Goal: Information Seeking & Learning: Learn about a topic

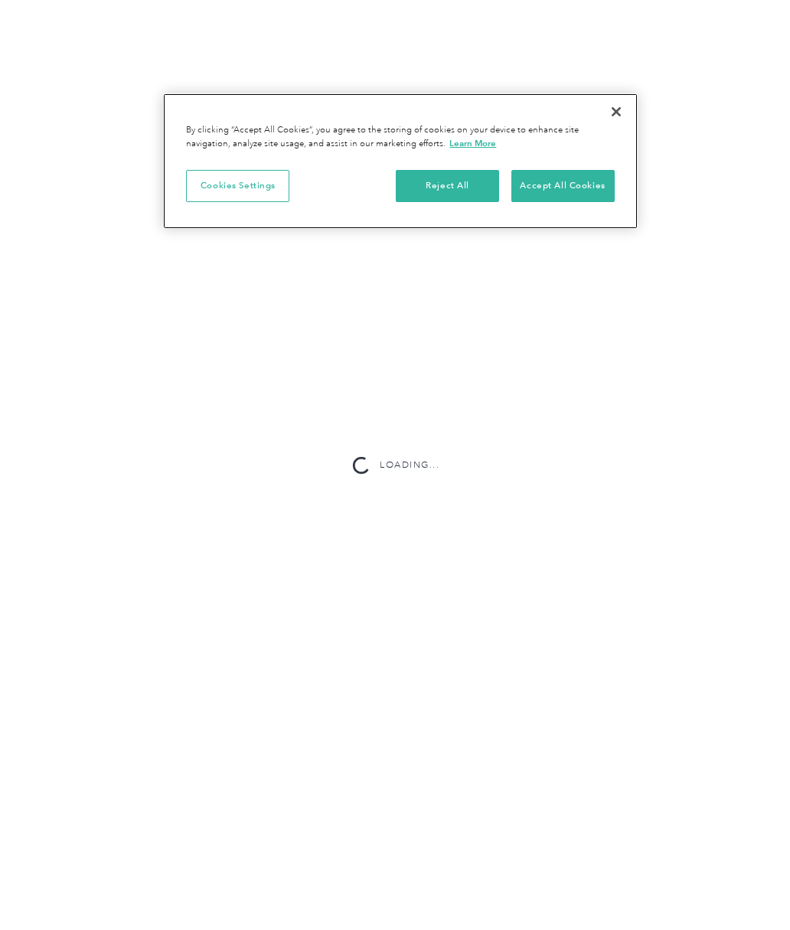
click at [575, 188] on button "Accept All Cookies" at bounding box center [562, 186] width 103 height 32
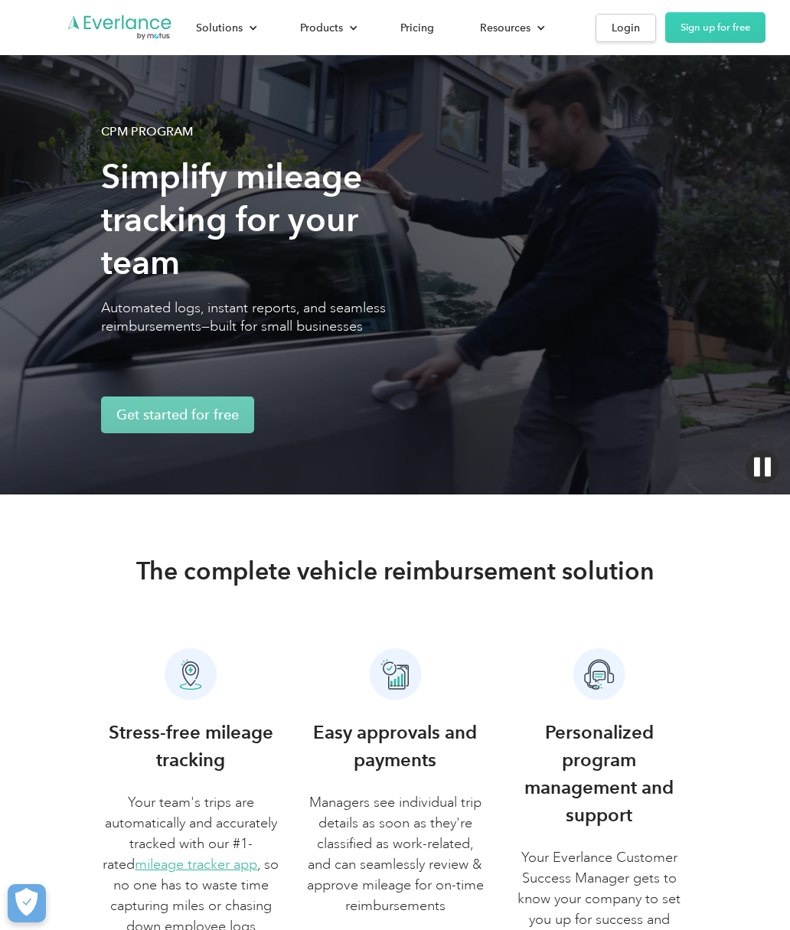
click at [421, 27] on div "Pricing" at bounding box center [417, 27] width 34 height 19
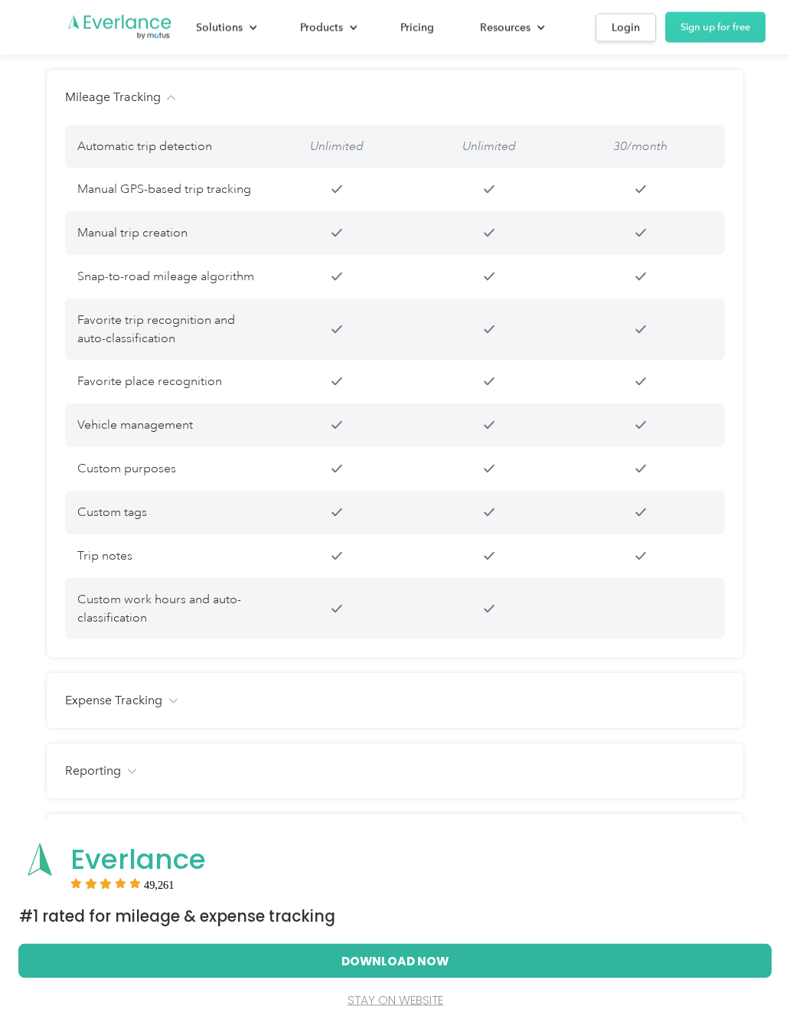
scroll to position [1247, 0]
click at [173, 698] on img at bounding box center [172, 700] width 9 height 5
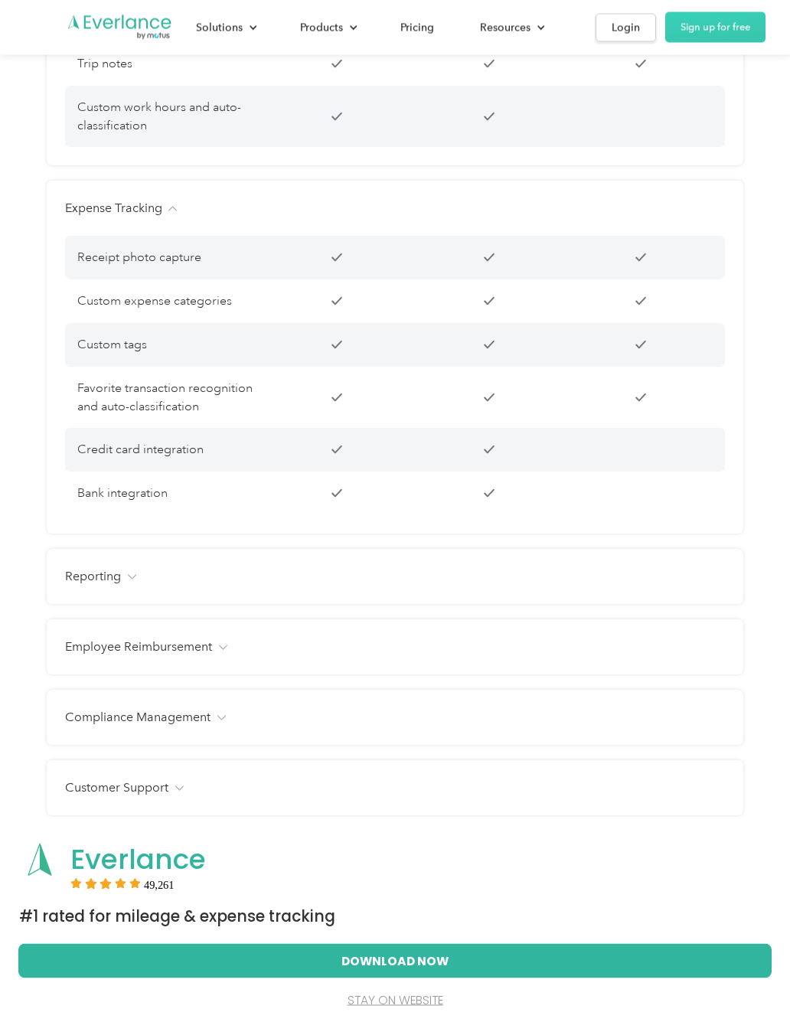
scroll to position [1739, 0]
click at [129, 579] on img at bounding box center [131, 576] width 9 height 5
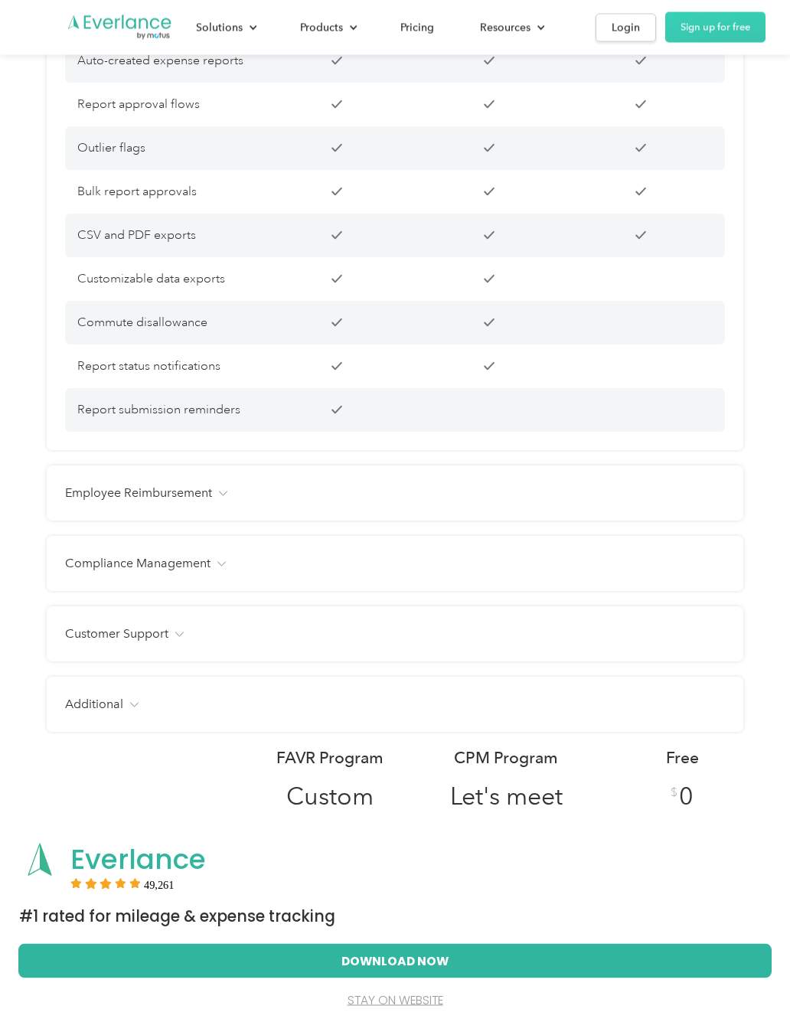
scroll to position [2496, 0]
click at [224, 493] on img at bounding box center [222, 493] width 9 height 5
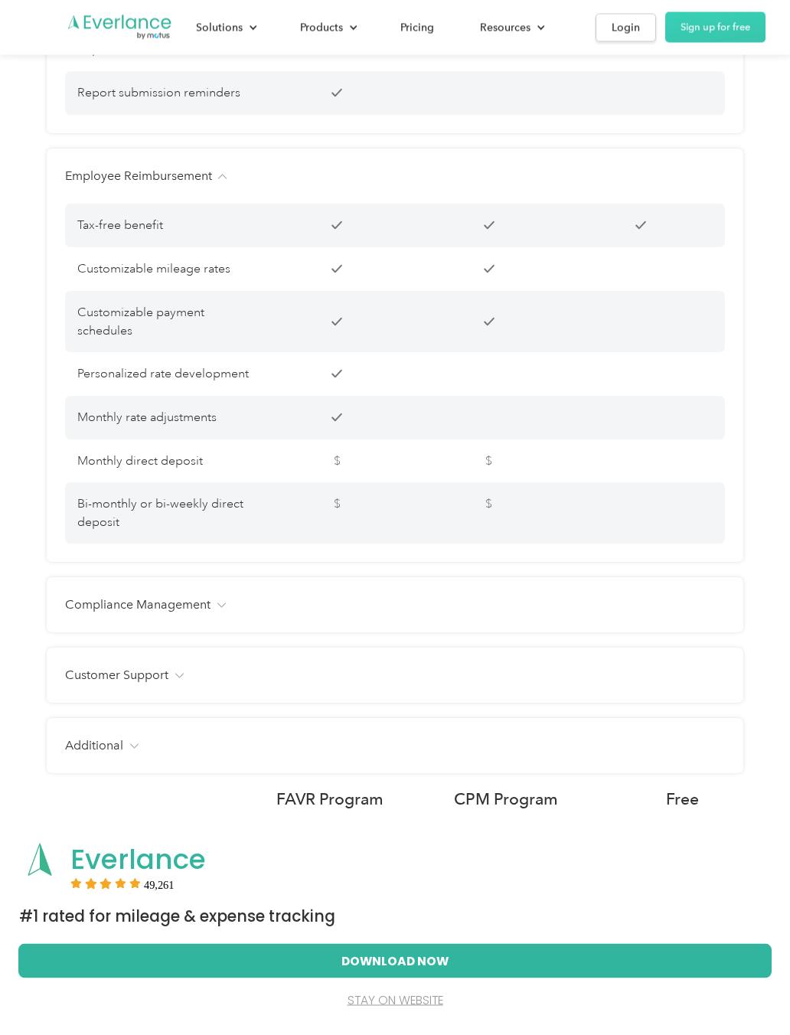
scroll to position [2823, 0]
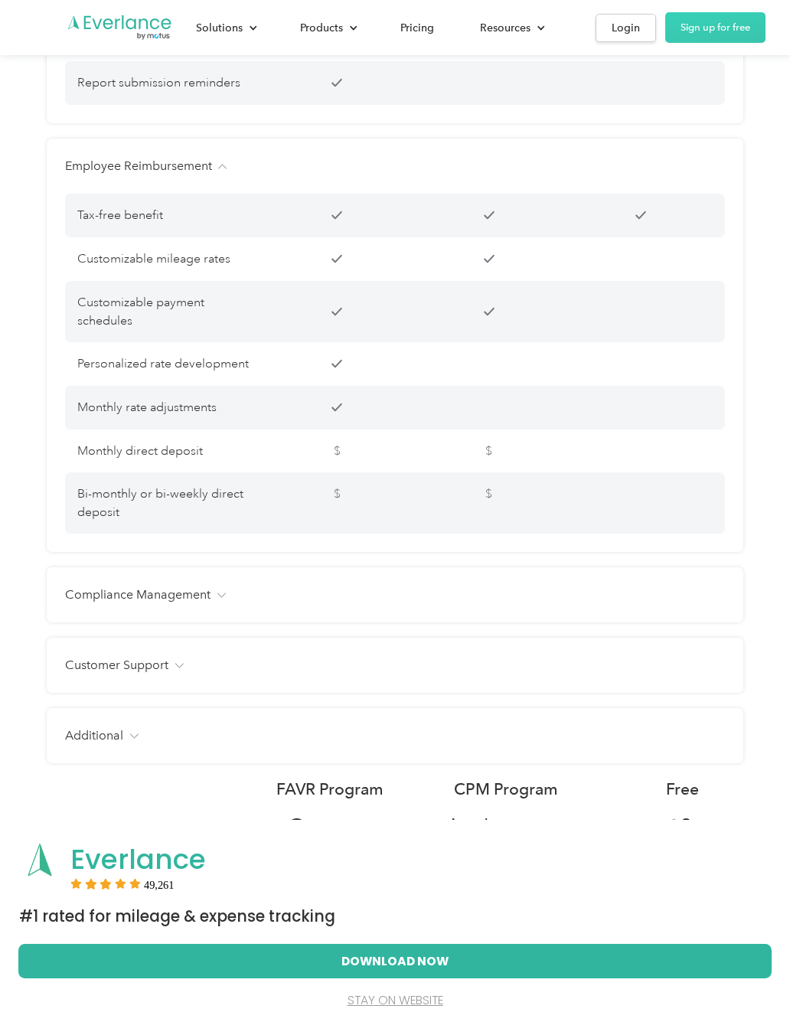
click at [234, 595] on div "Compliance Management" at bounding box center [395, 594] width 660 height 18
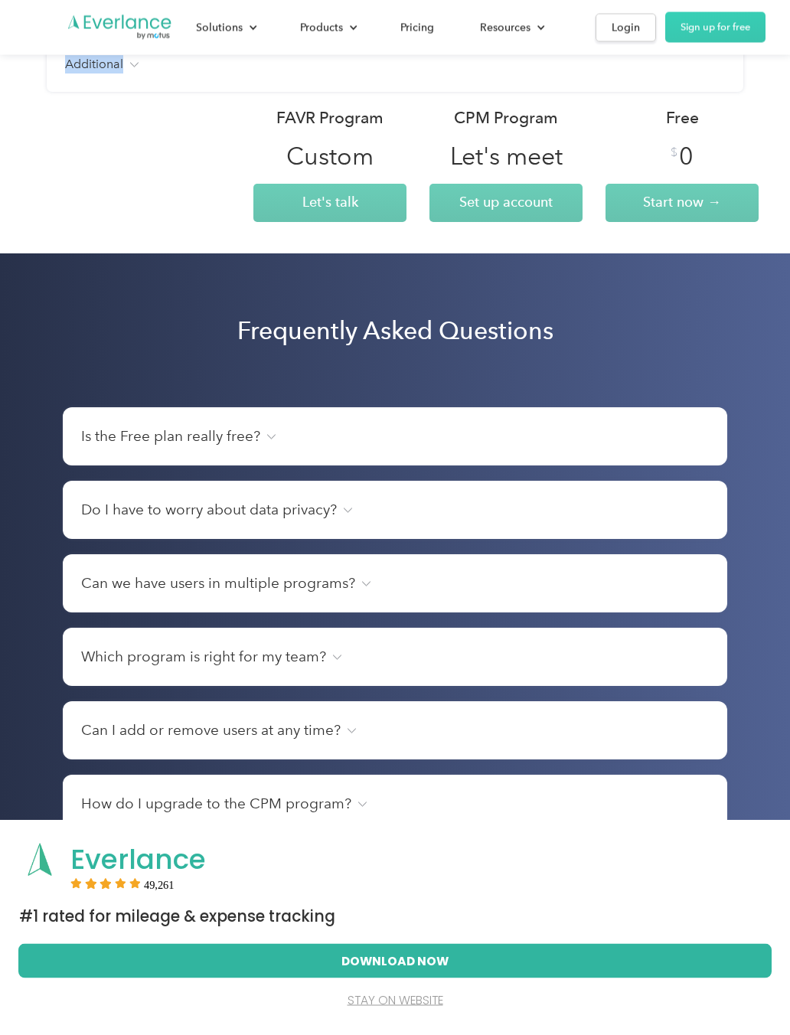
scroll to position [3774, 0]
click at [266, 437] on img at bounding box center [270, 436] width 9 height 5
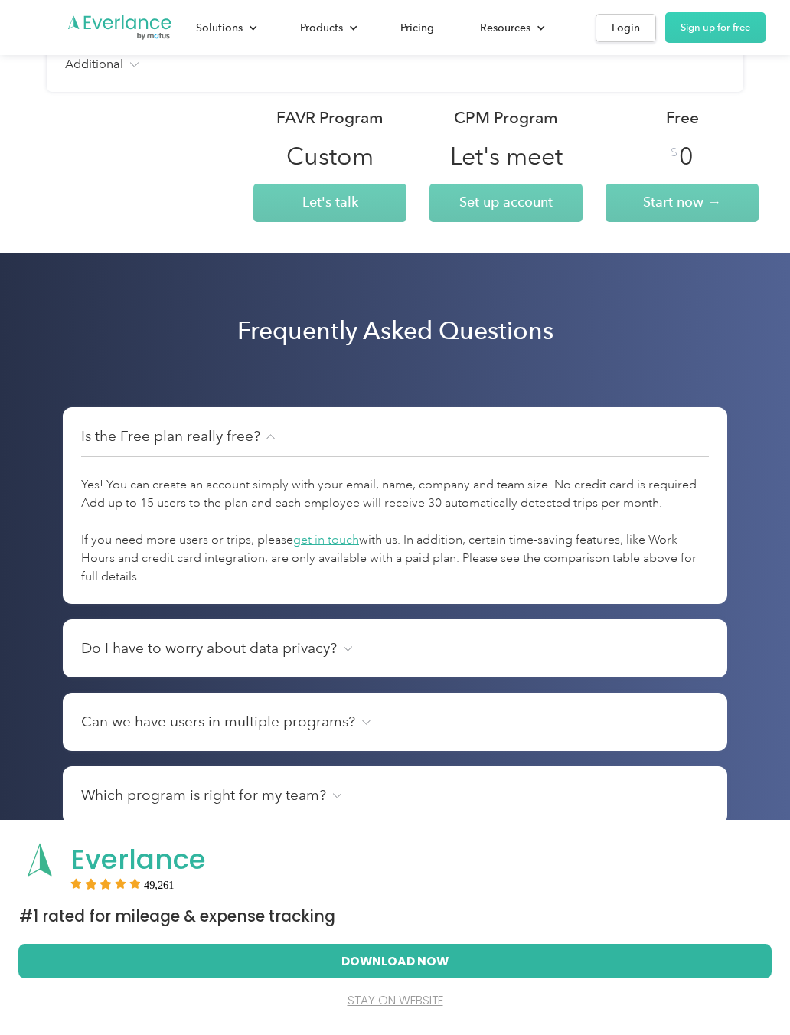
click at [574, 654] on div "Do I have to worry about data privacy?" at bounding box center [395, 647] width 628 height 21
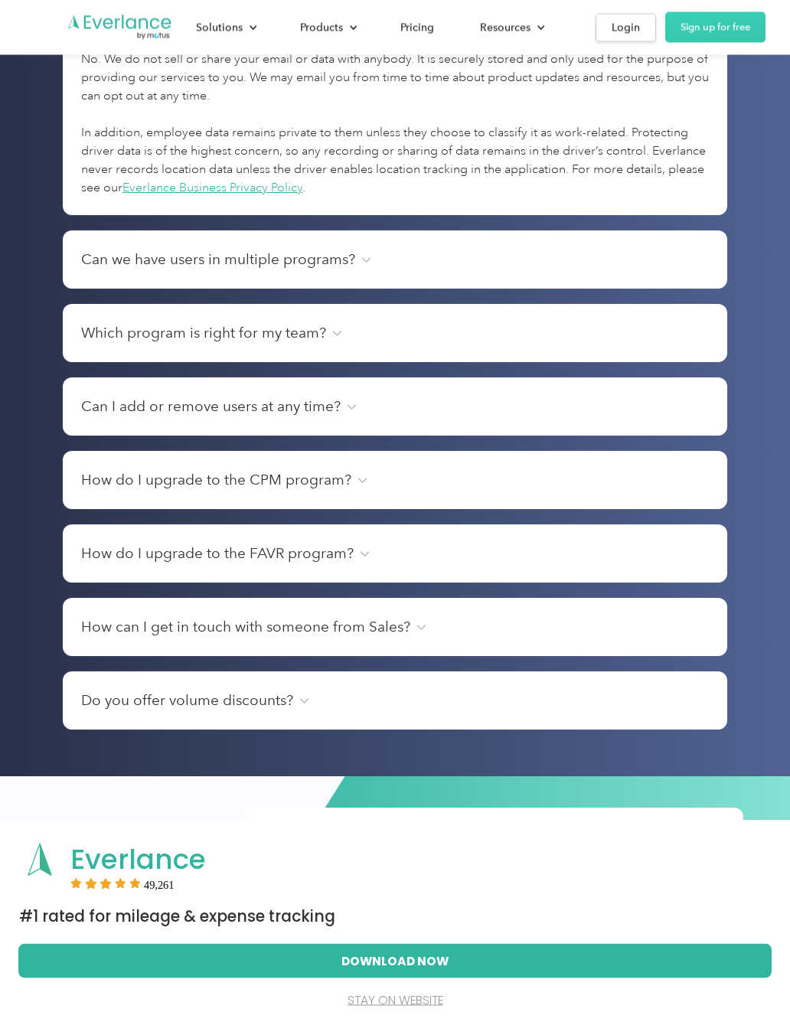
scroll to position [4412, 0]
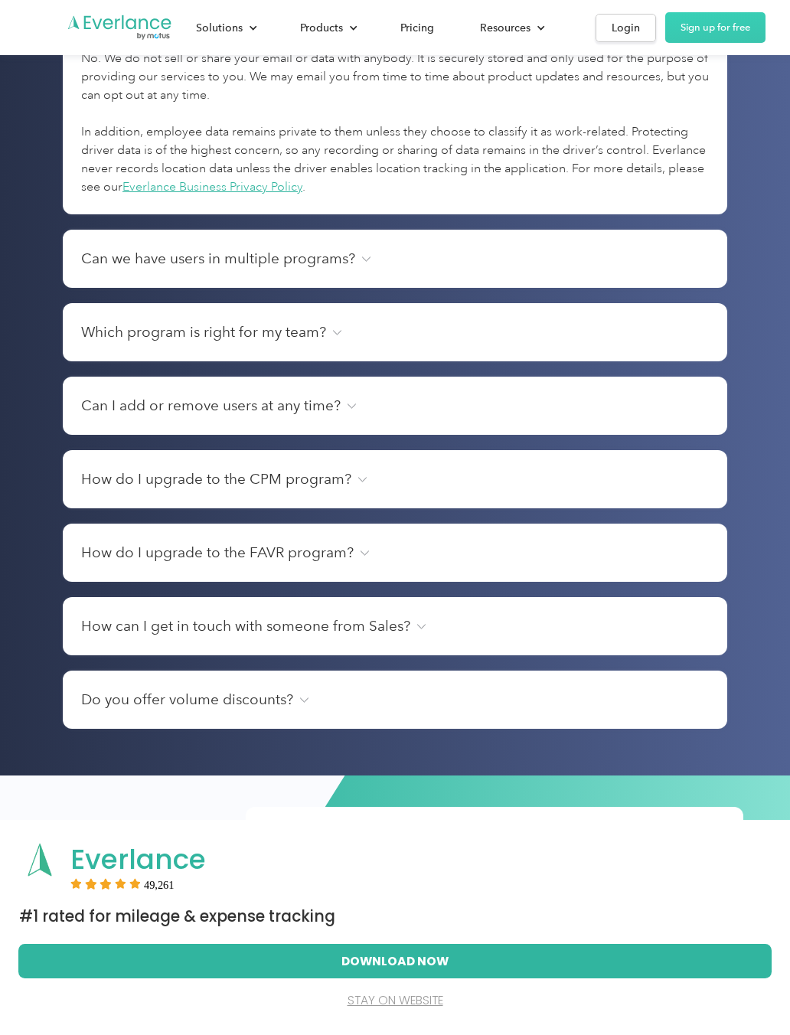
click at [485, 263] on div "Can we have users in multiple programs?" at bounding box center [395, 258] width 628 height 21
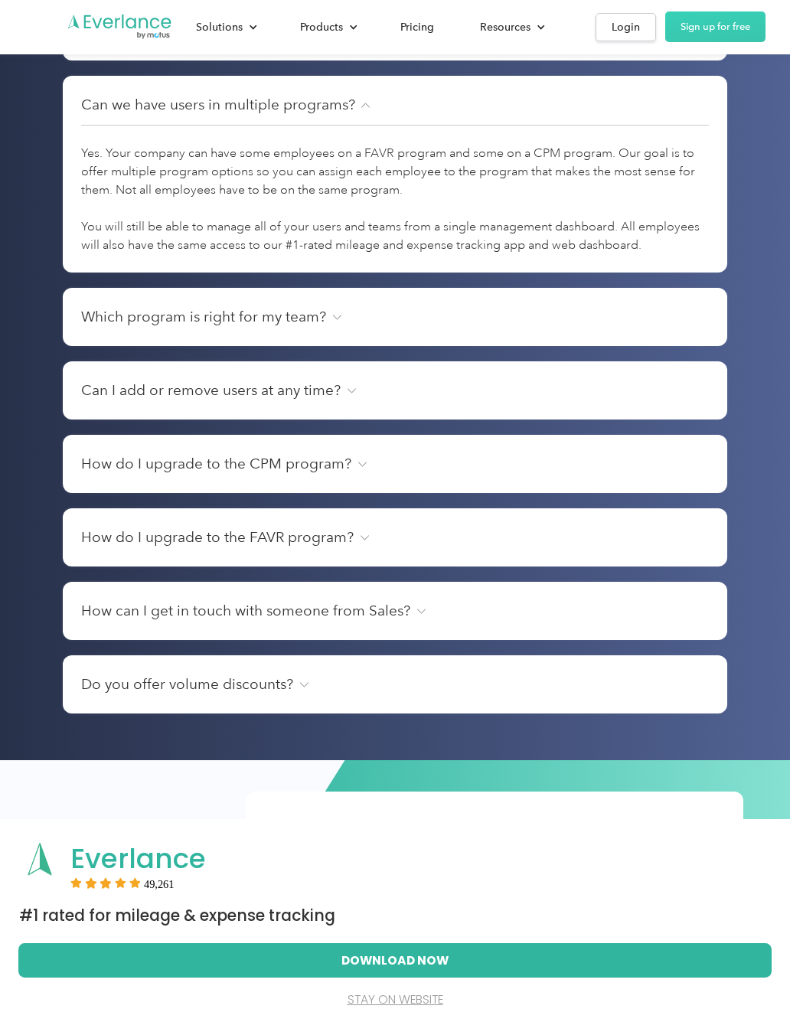
scroll to position [4566, 0]
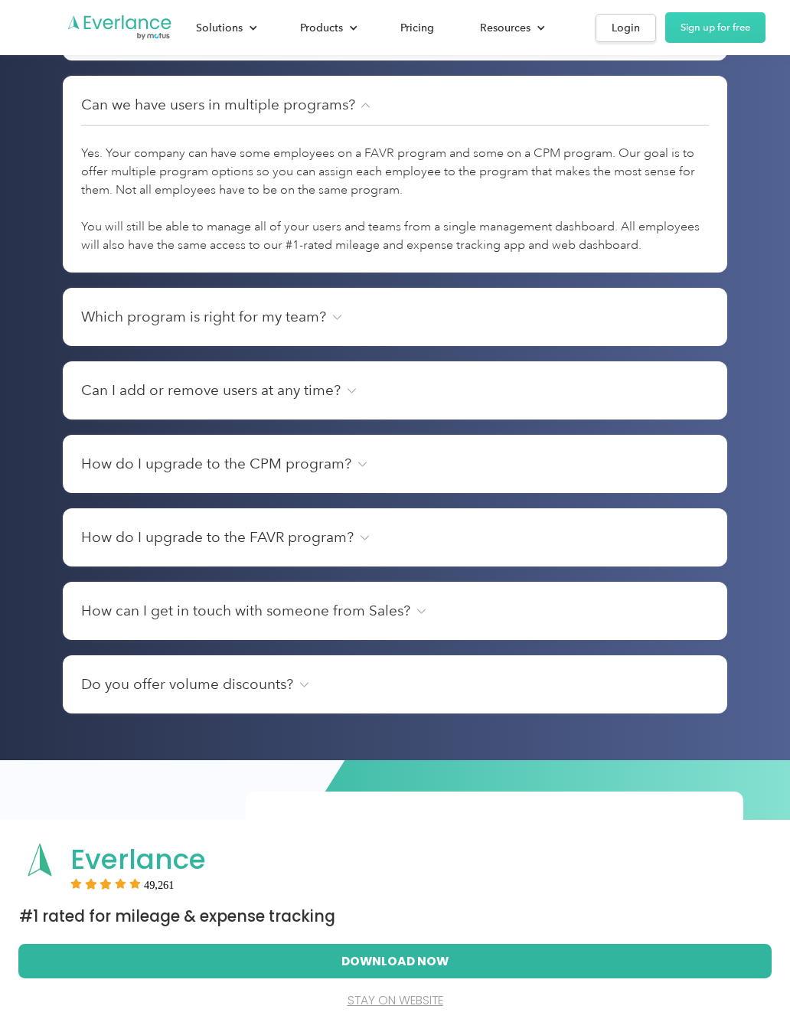
click at [334, 319] on img at bounding box center [336, 317] width 9 height 5
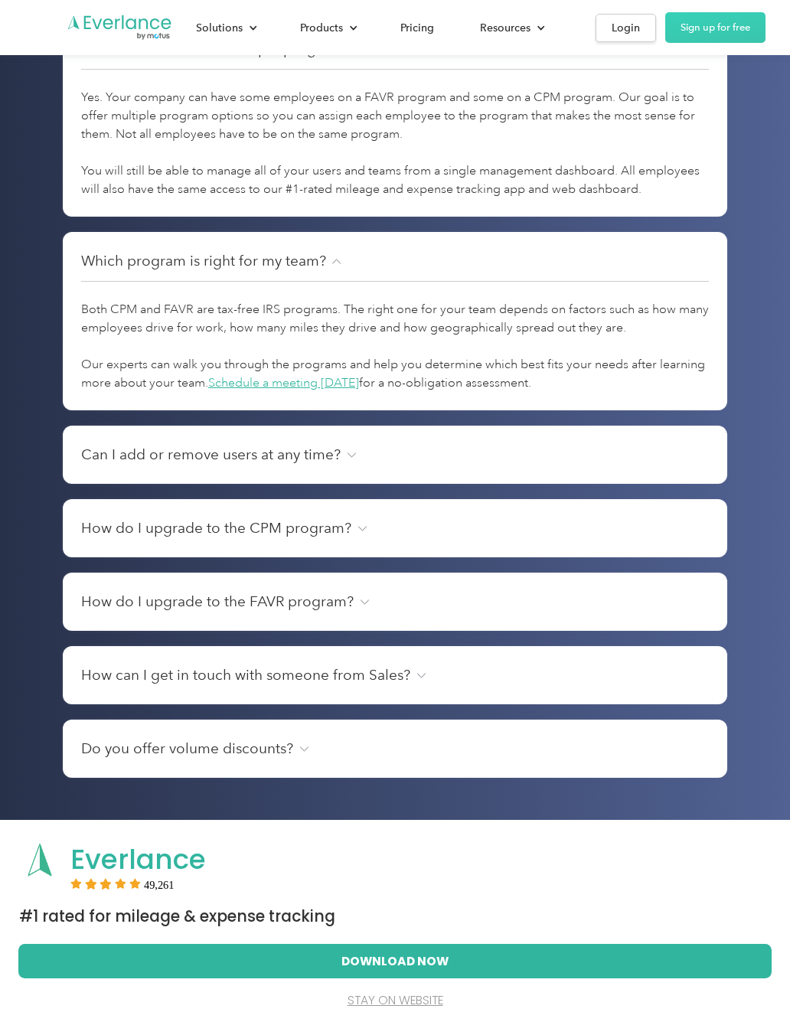
scroll to position [4654, 0]
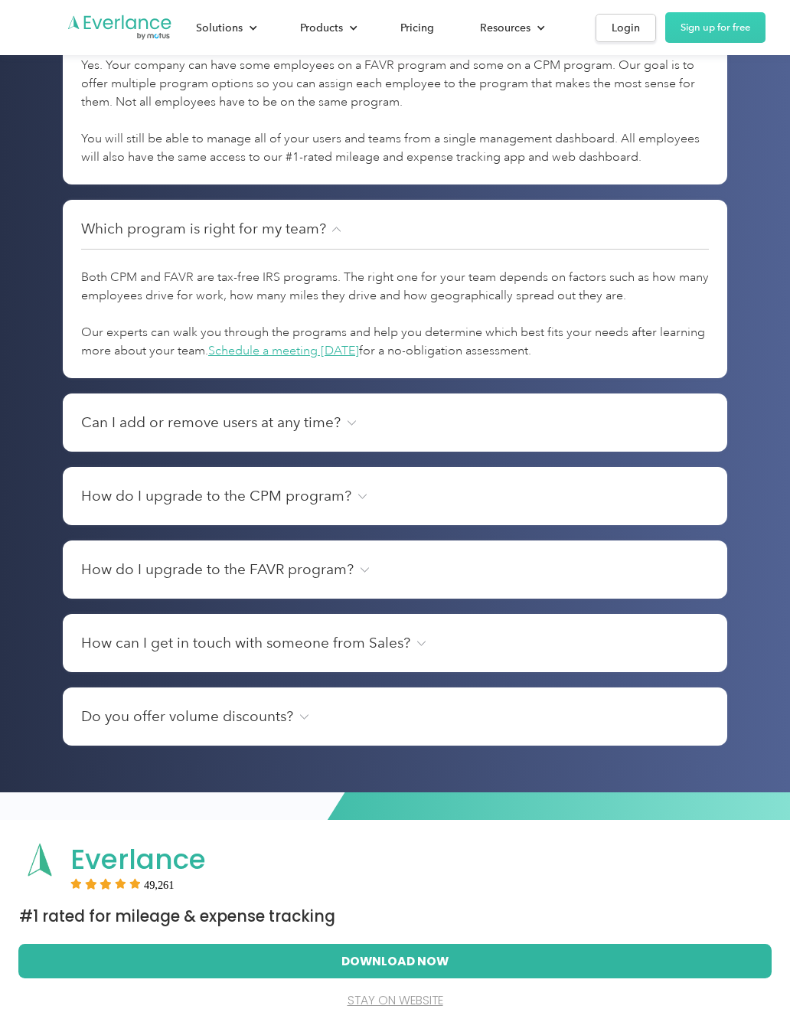
click at [351, 422] on img at bounding box center [351, 422] width 9 height 5
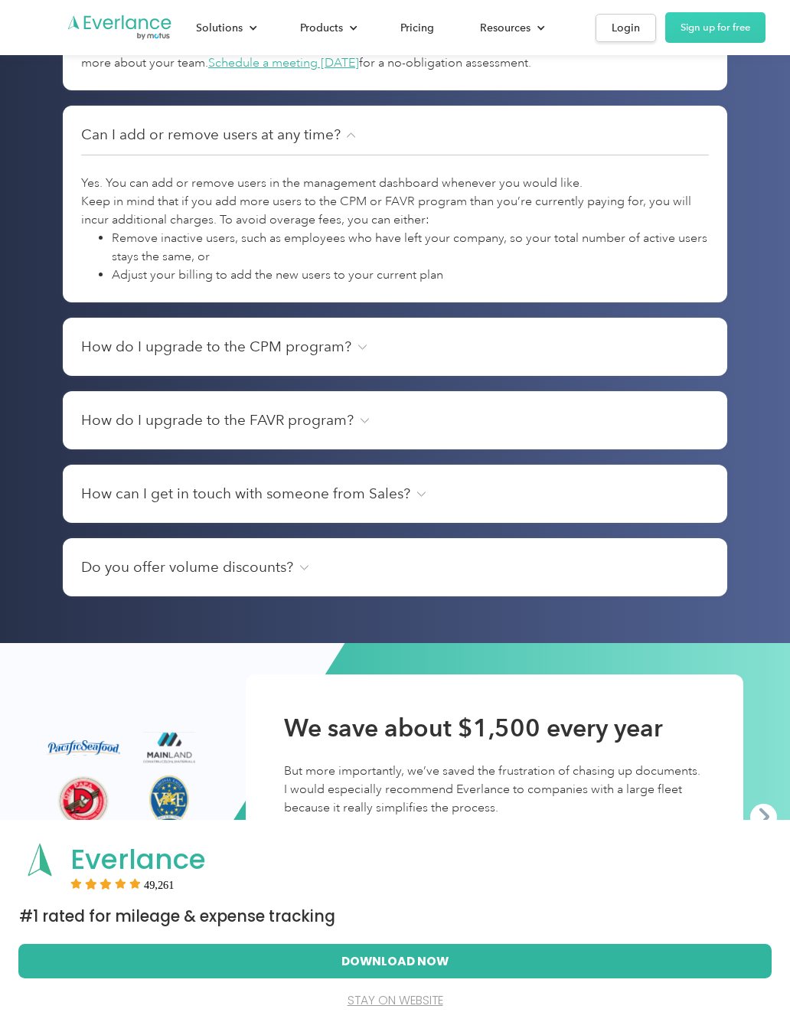
scroll to position [4948, 0]
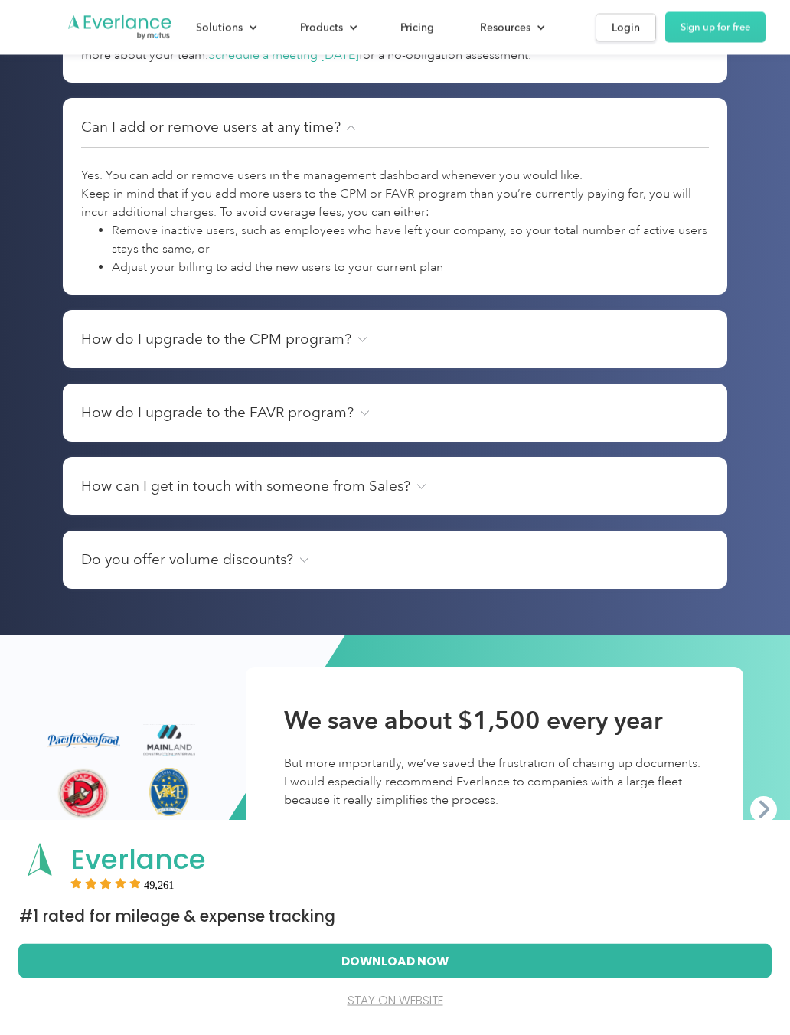
click at [360, 347] on div "How do I upgrade to the CPM program?" at bounding box center [395, 339] width 628 height 21
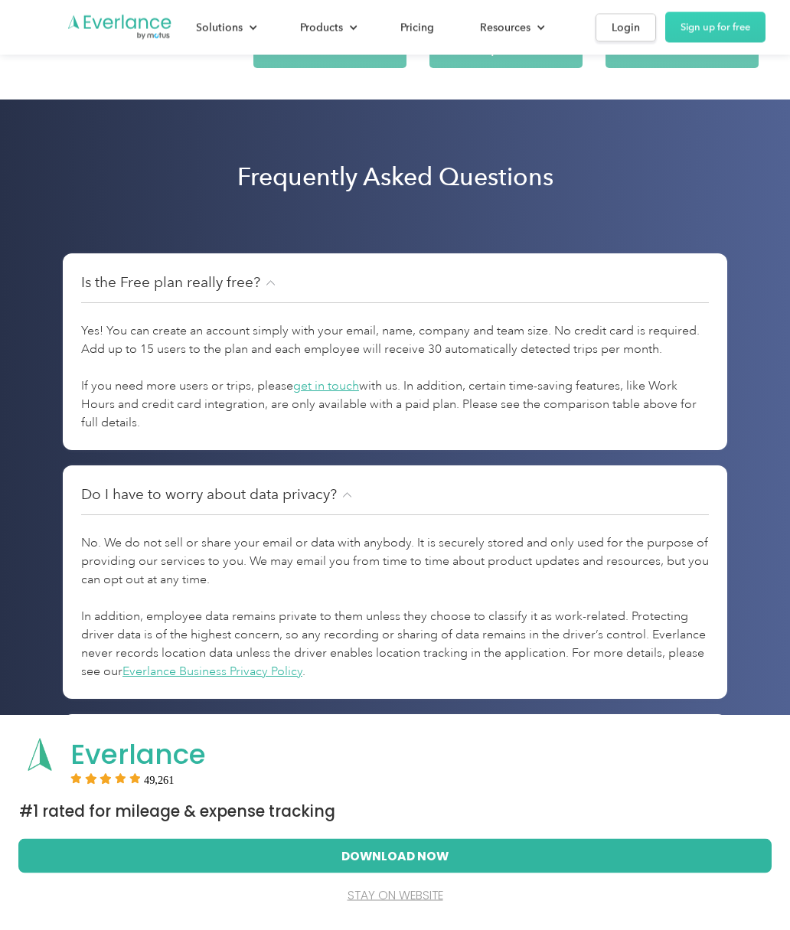
scroll to position [3924, 0]
